Goal: Task Accomplishment & Management: Manage account settings

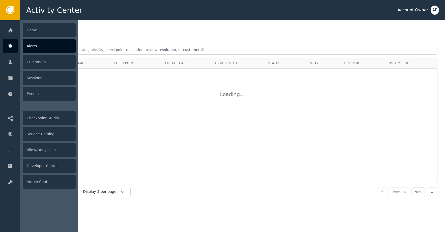
click at [16, 43] on div at bounding box center [10, 46] width 15 height 15
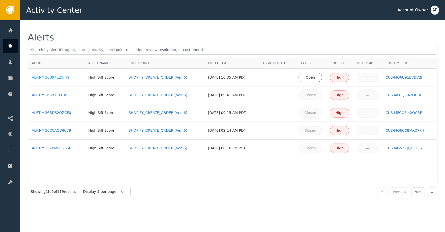
click at [56, 76] on div "ALRT-MG6U94EZKJH9" at bounding box center [56, 77] width 49 height 5
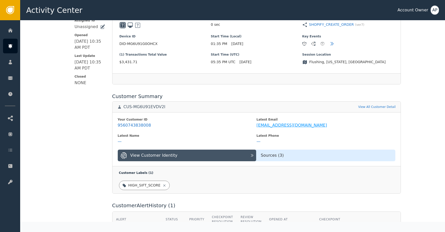
scroll to position [128, 0]
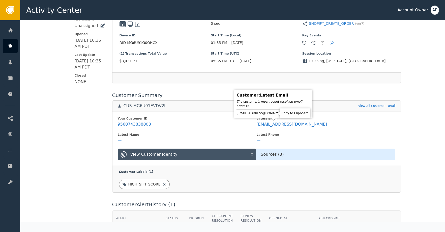
click at [292, 114] on icon at bounding box center [294, 113] width 5 height 5
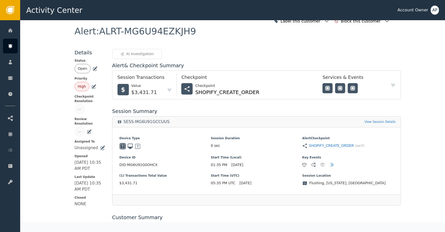
scroll to position [0, 0]
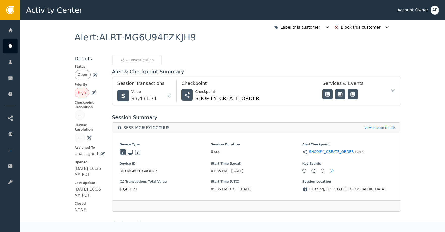
click at [96, 76] on div "Open" at bounding box center [90, 74] width 31 height 9
click at [93, 74] on icon at bounding box center [95, 74] width 5 height 5
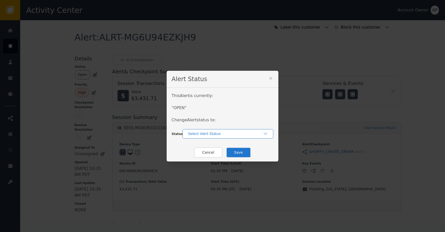
drag, startPoint x: 203, startPoint y: 131, endPoint x: 205, endPoint y: 137, distance: 6.6
click at [203, 131] on div "Select Alert Status" at bounding box center [225, 133] width 75 height 5
click at [209, 151] on div "Closed" at bounding box center [228, 155] width 91 height 10
click at [237, 151] on button "Save" at bounding box center [238, 152] width 25 height 10
